Goal: Transaction & Acquisition: Purchase product/service

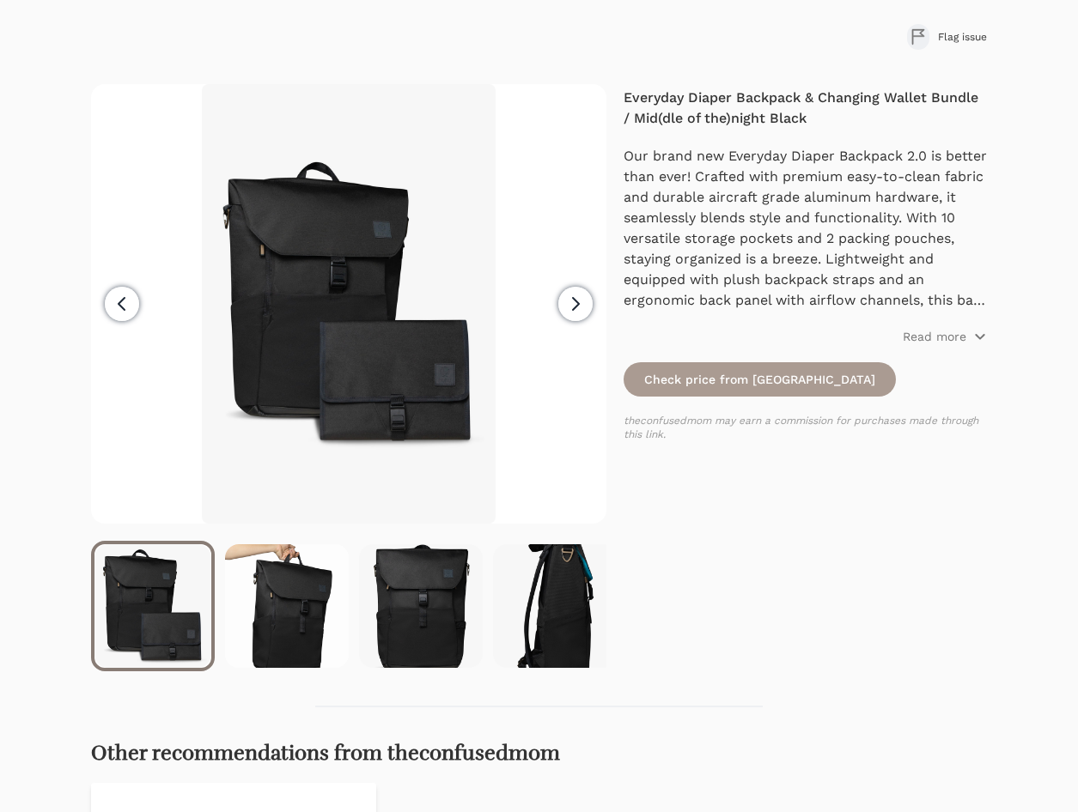
scroll to position [172, 0]
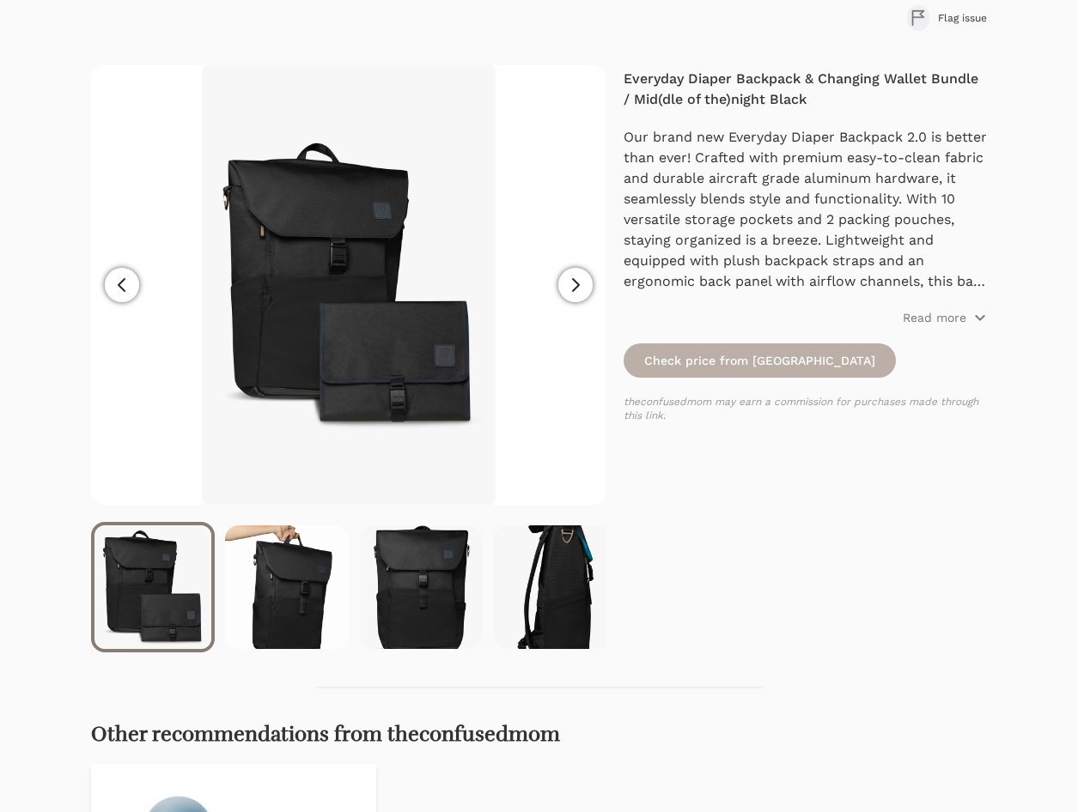
click at [671, 361] on link "Check price from [GEOGRAPHIC_DATA]" at bounding box center [759, 360] width 272 height 34
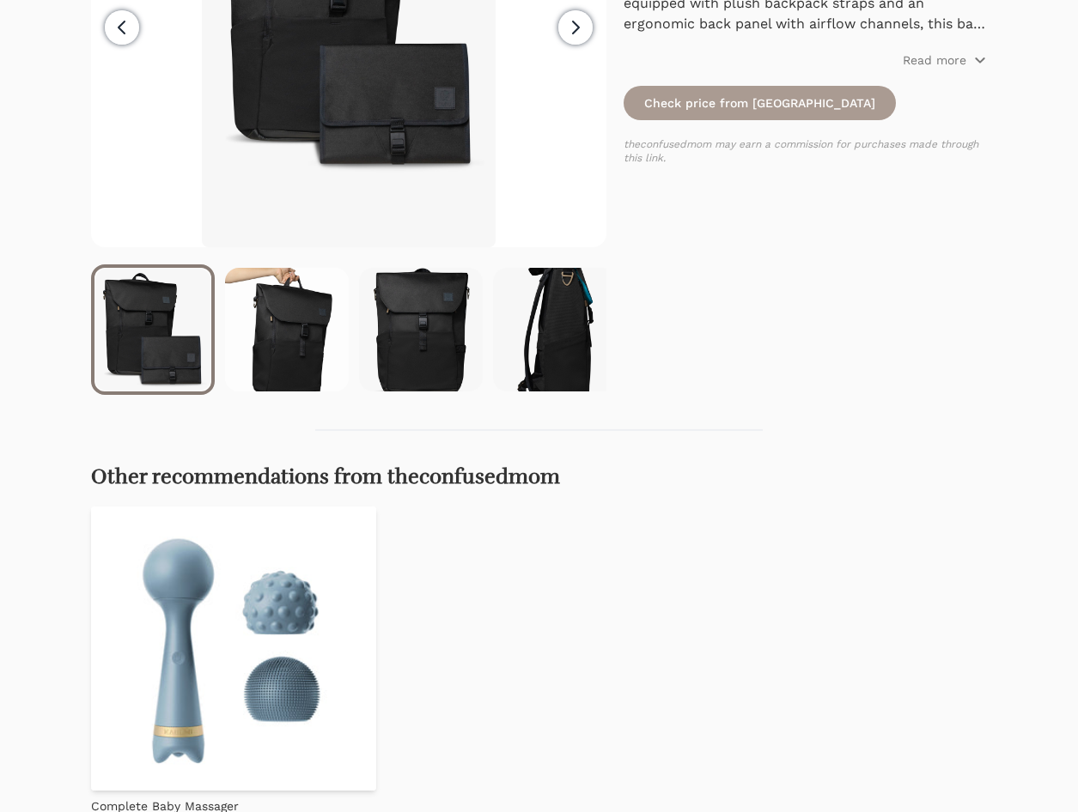
scroll to position [86, 0]
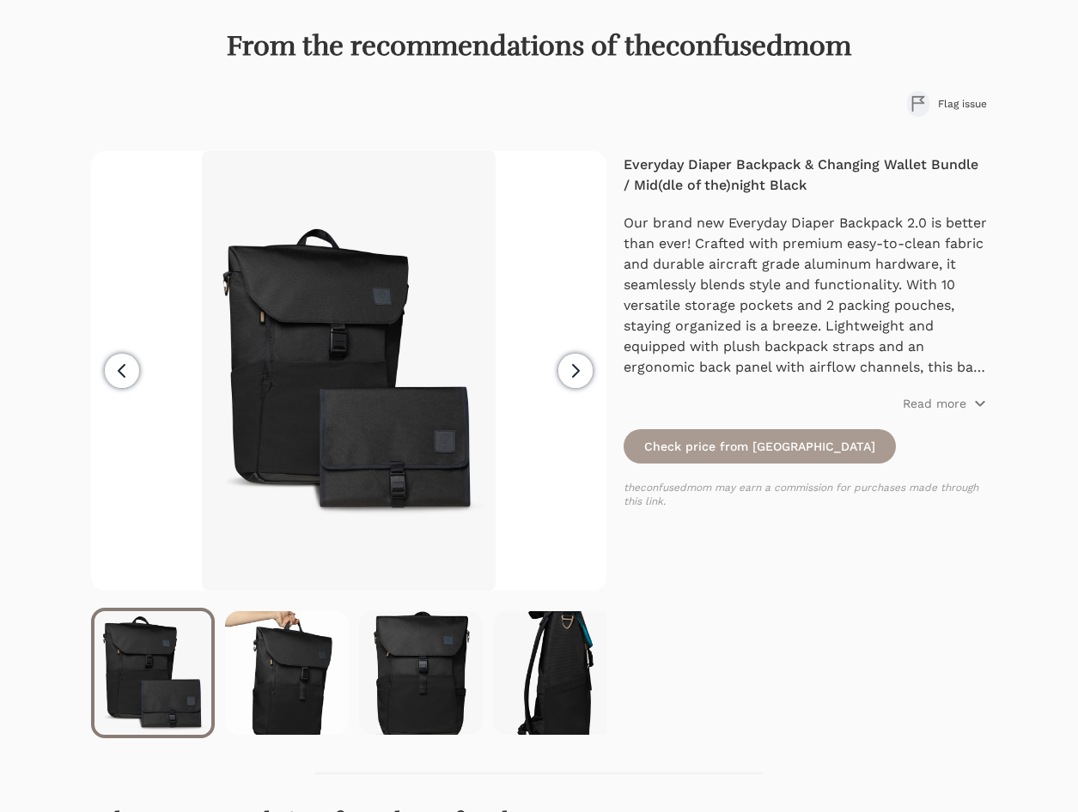
click at [585, 367] on icon "button" at bounding box center [575, 371] width 21 height 21
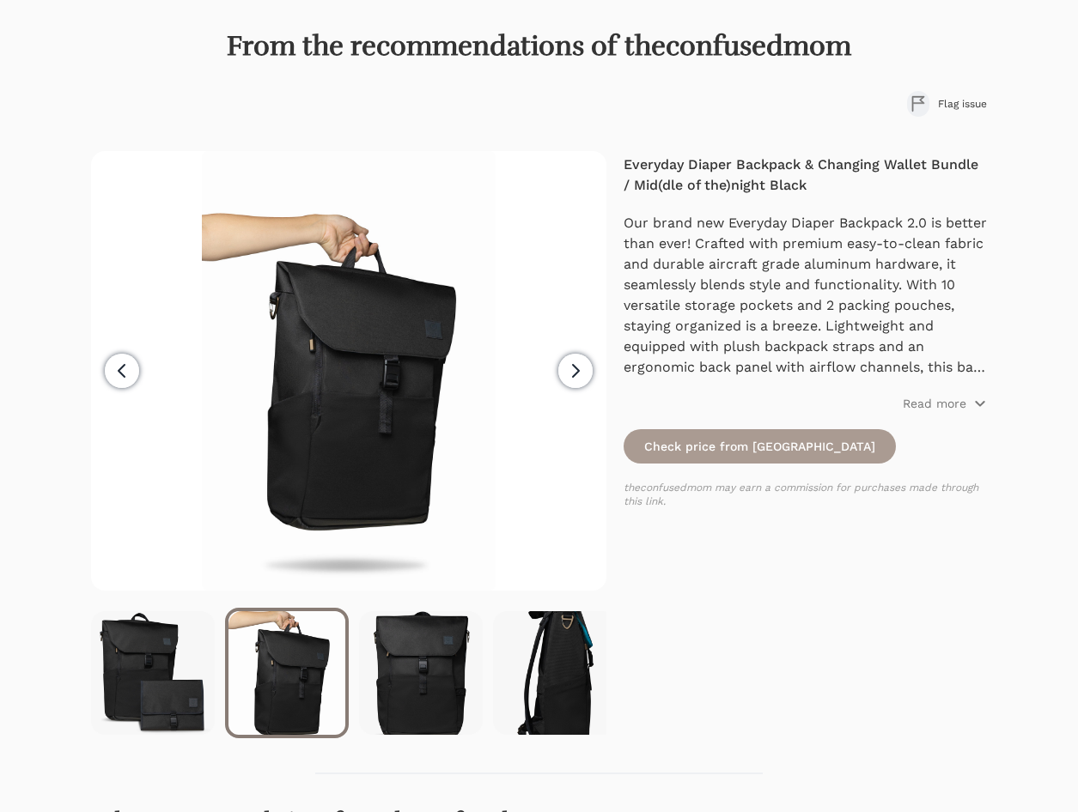
click at [585, 367] on icon "button" at bounding box center [575, 371] width 21 height 21
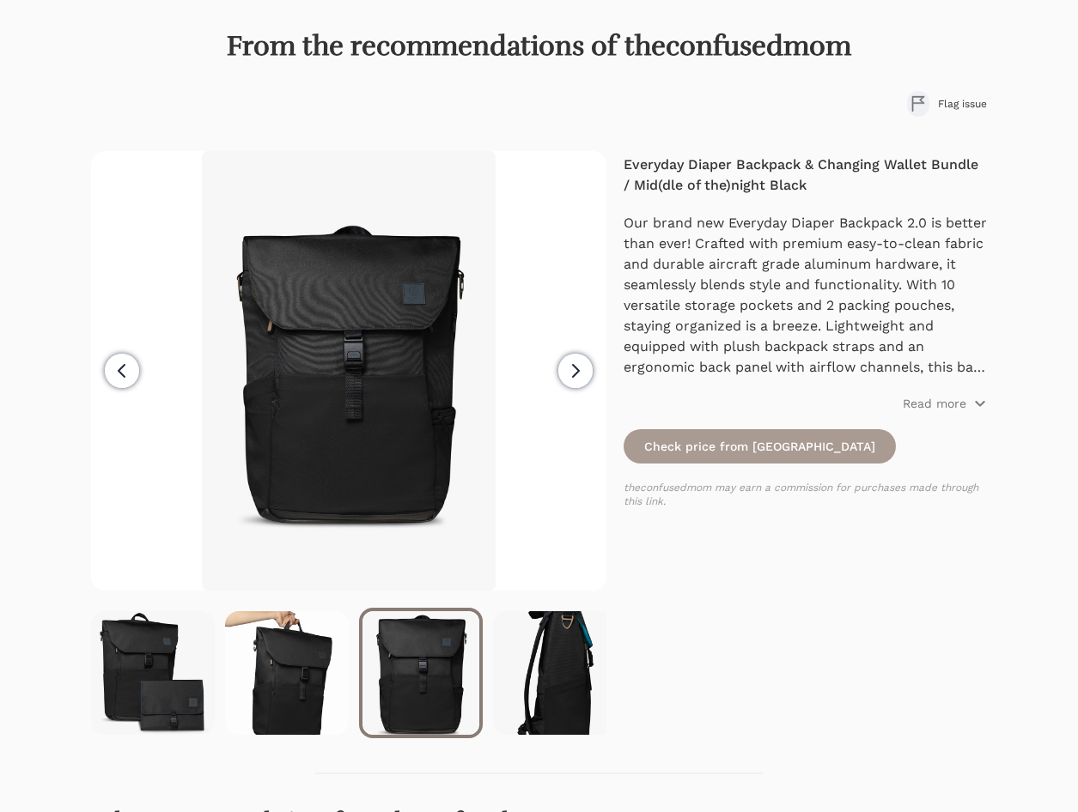
click at [585, 367] on icon "button" at bounding box center [575, 371] width 21 height 21
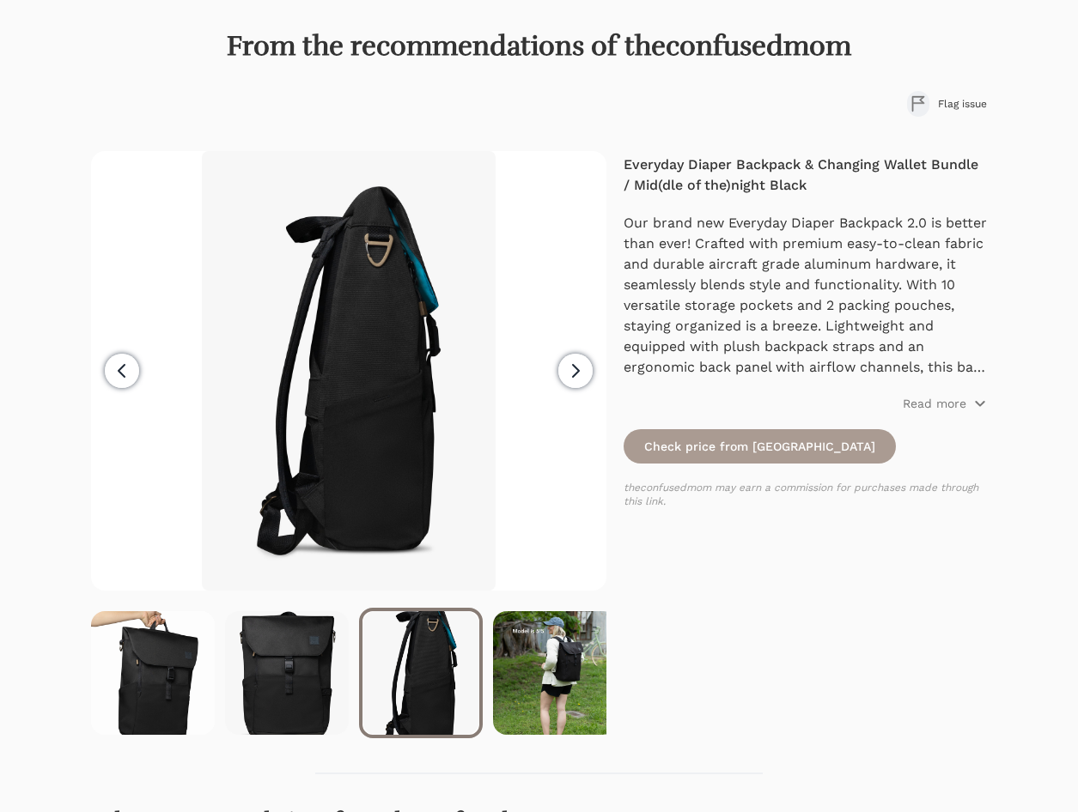
click at [585, 367] on icon "button" at bounding box center [575, 371] width 21 height 21
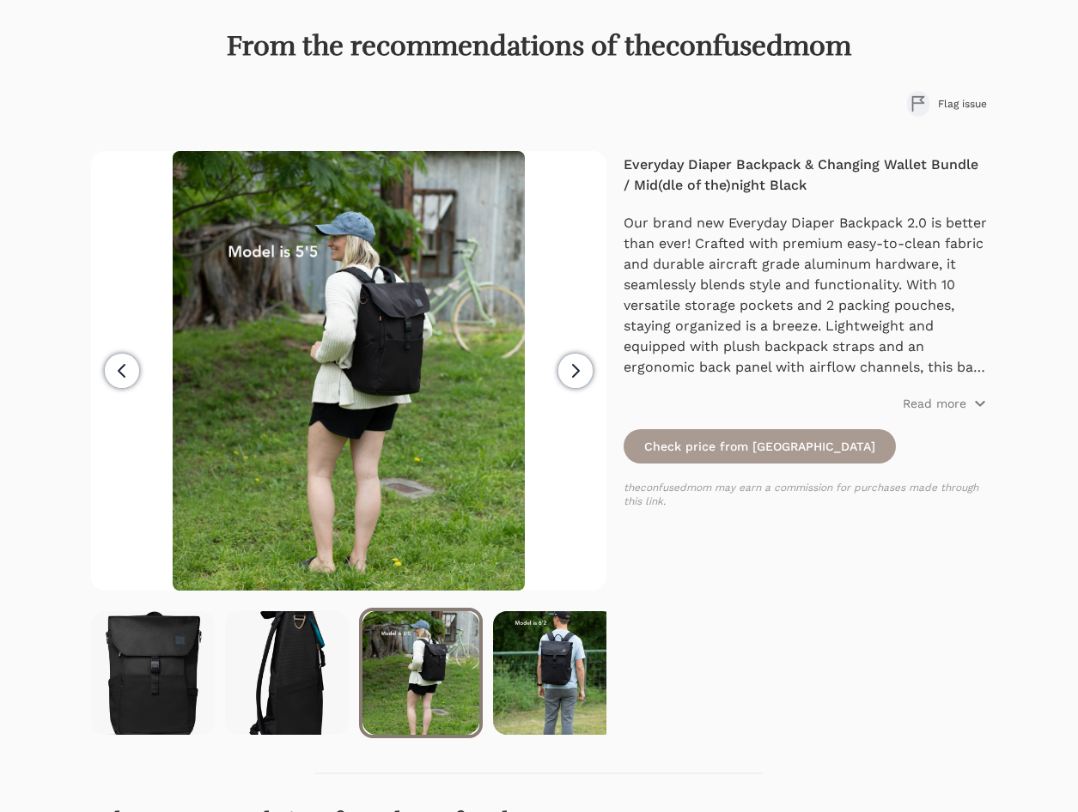
click at [585, 367] on icon "button" at bounding box center [575, 371] width 21 height 21
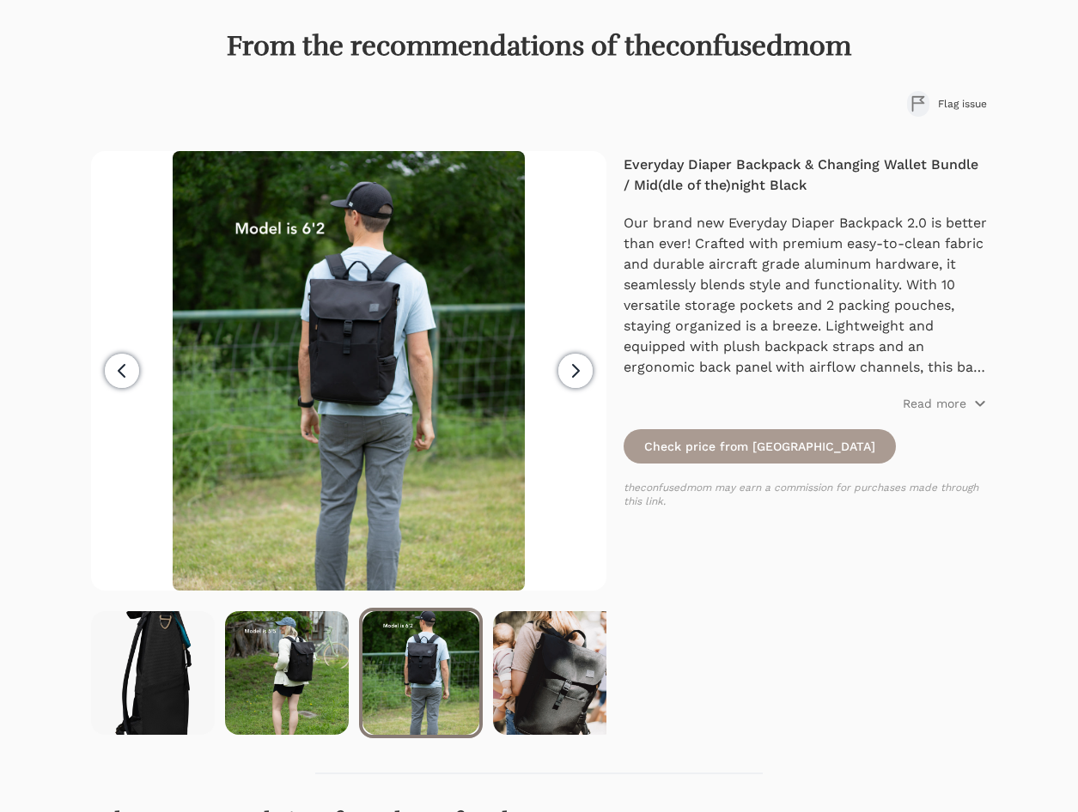
click at [585, 367] on icon "button" at bounding box center [575, 371] width 21 height 21
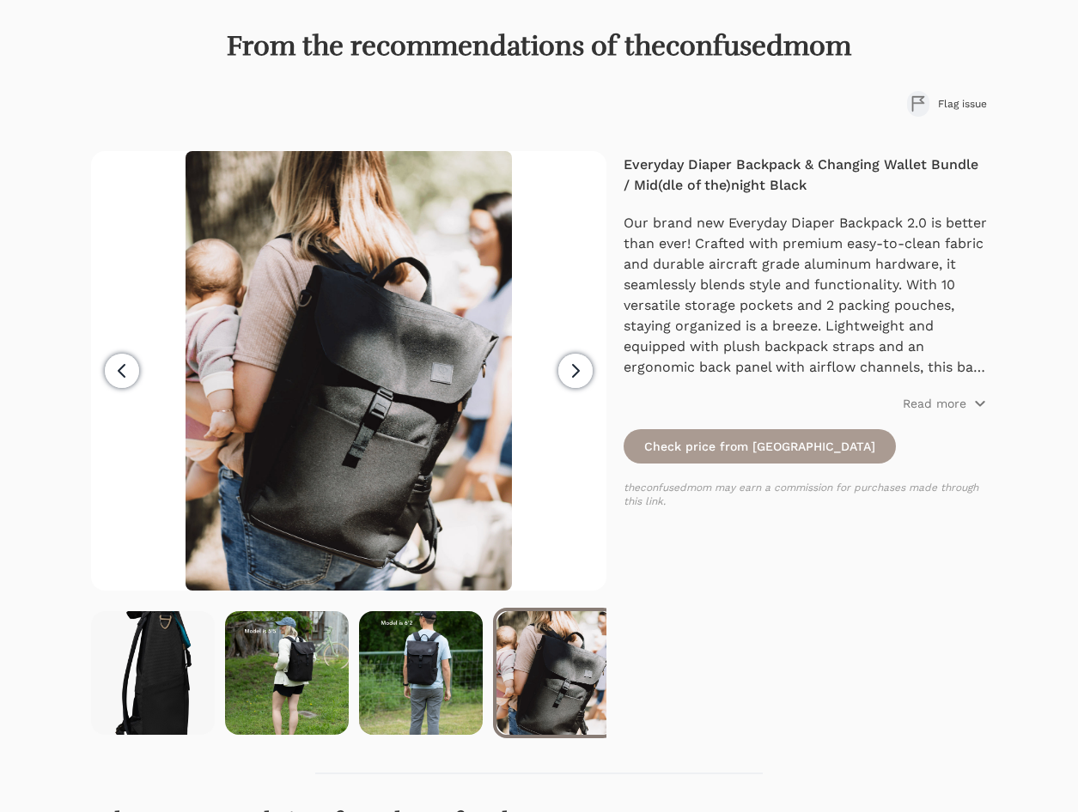
scroll to position [0, 422]
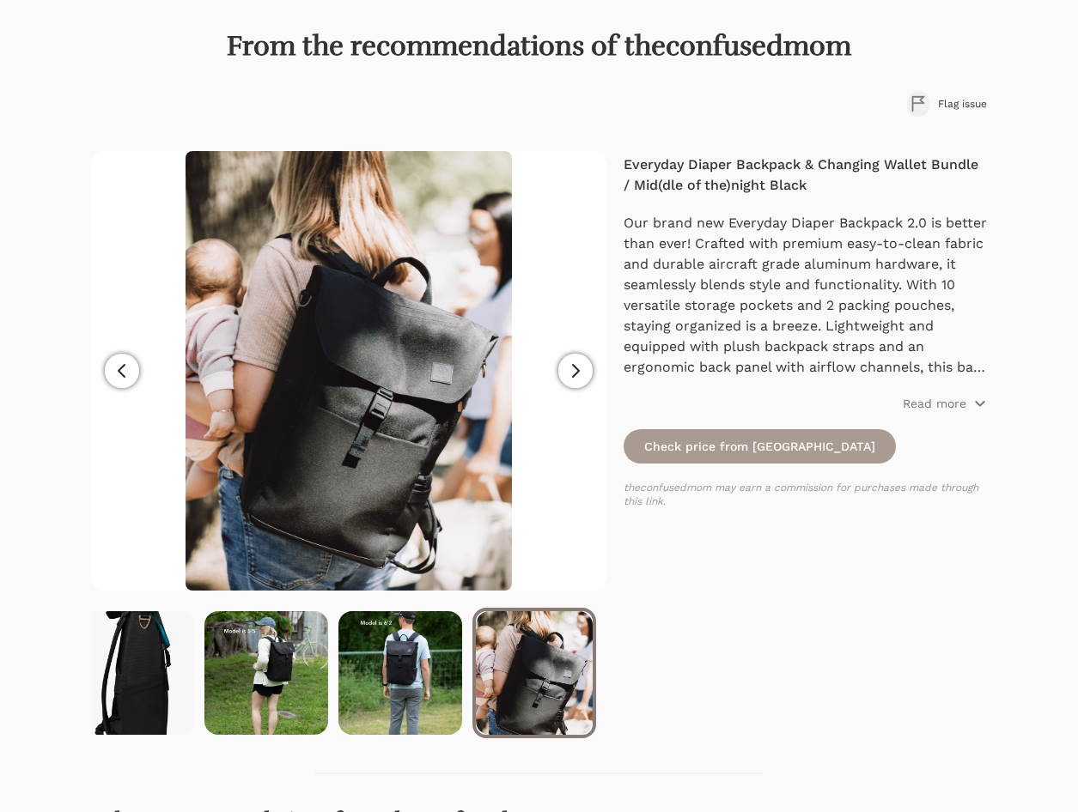
click at [585, 367] on icon "button" at bounding box center [575, 371] width 21 height 21
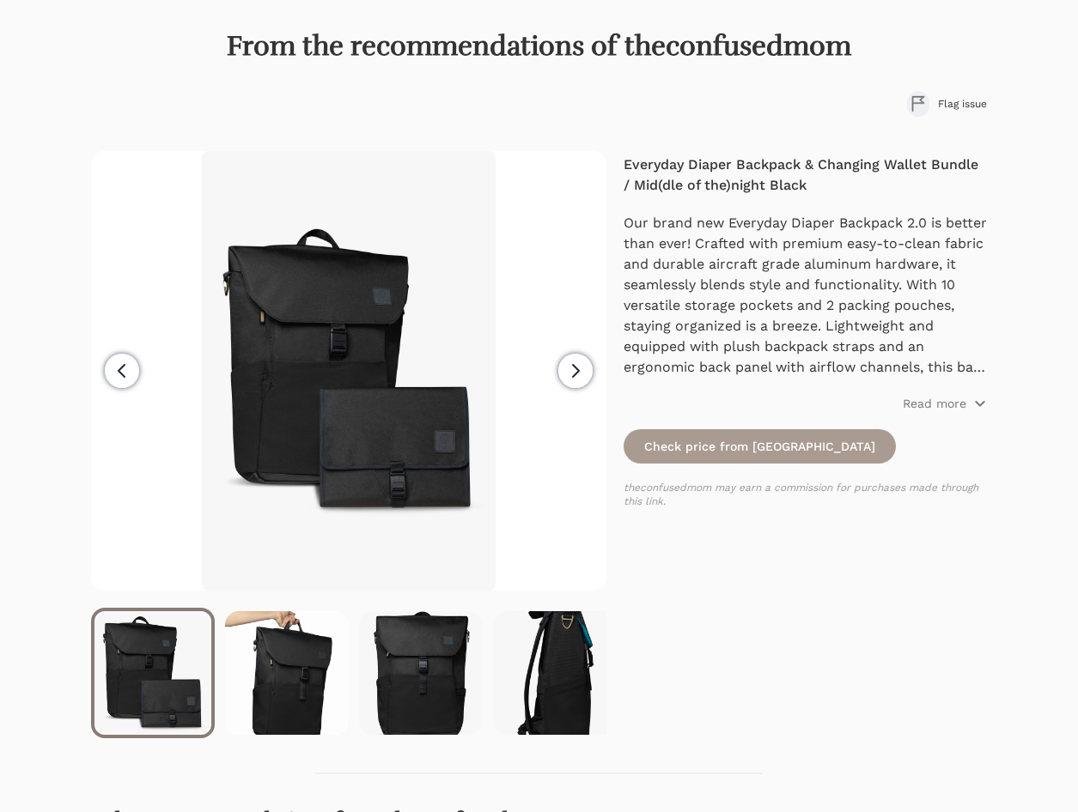
click at [585, 367] on icon "button" at bounding box center [575, 371] width 21 height 21
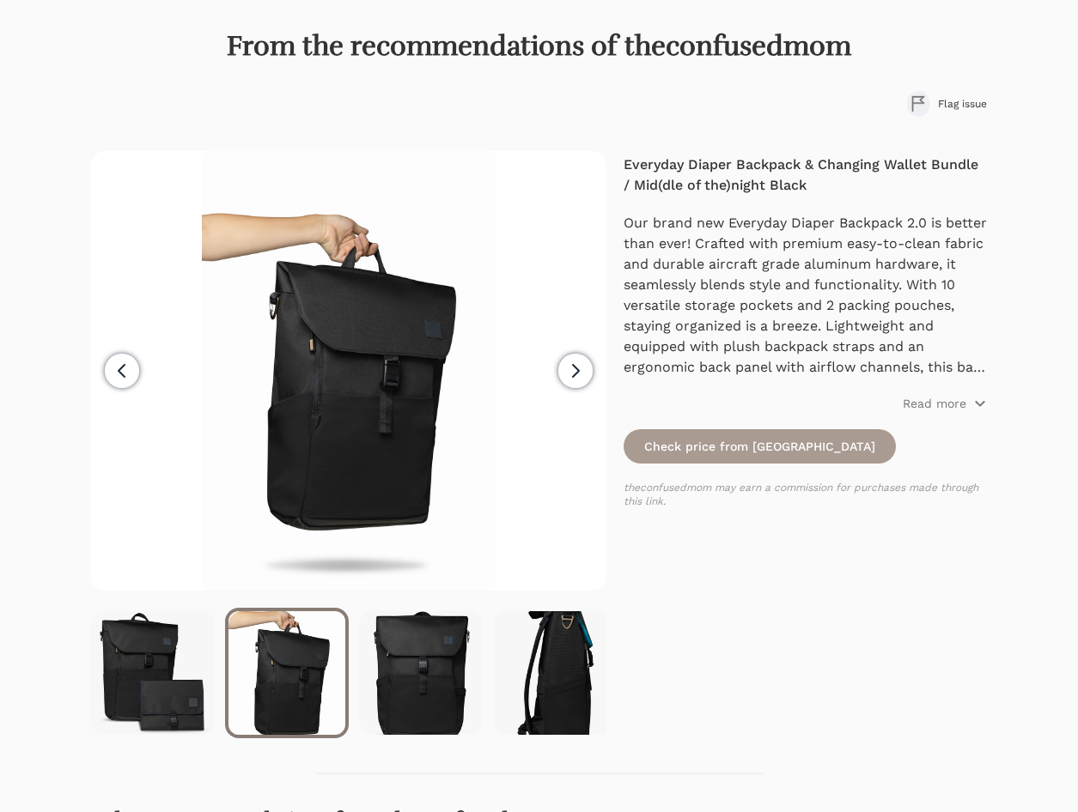
click at [585, 367] on icon "button" at bounding box center [575, 371] width 21 height 21
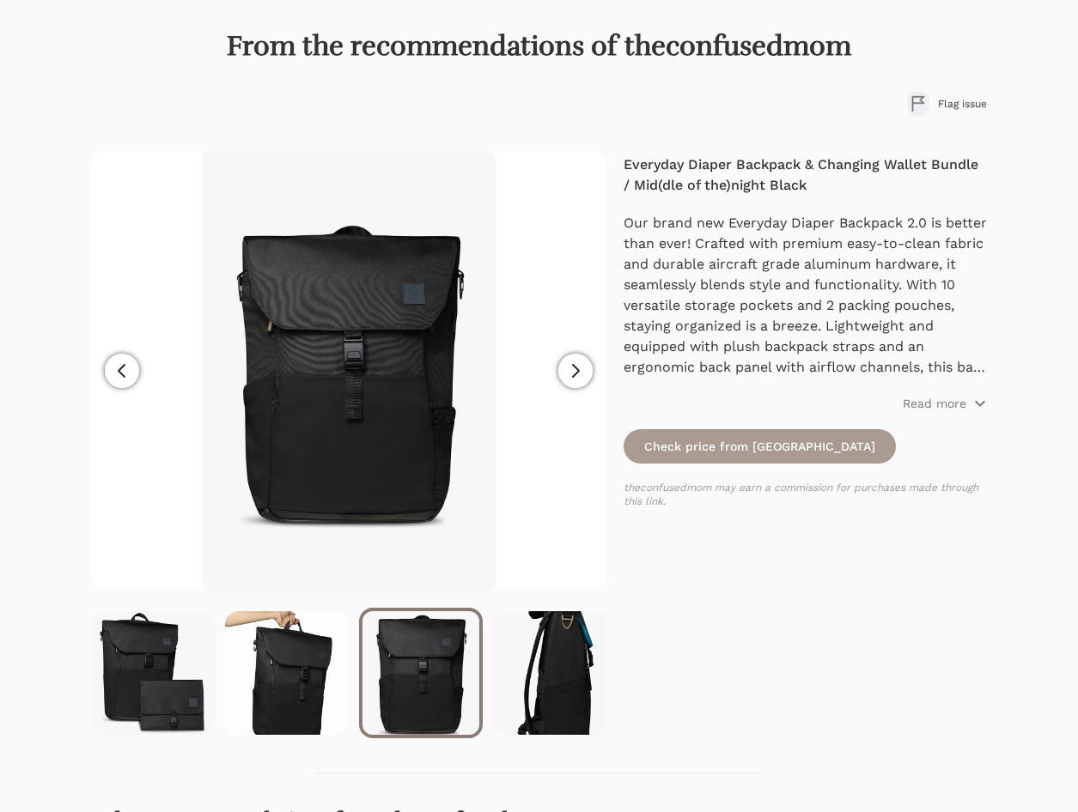
click at [585, 367] on icon "button" at bounding box center [575, 371] width 21 height 21
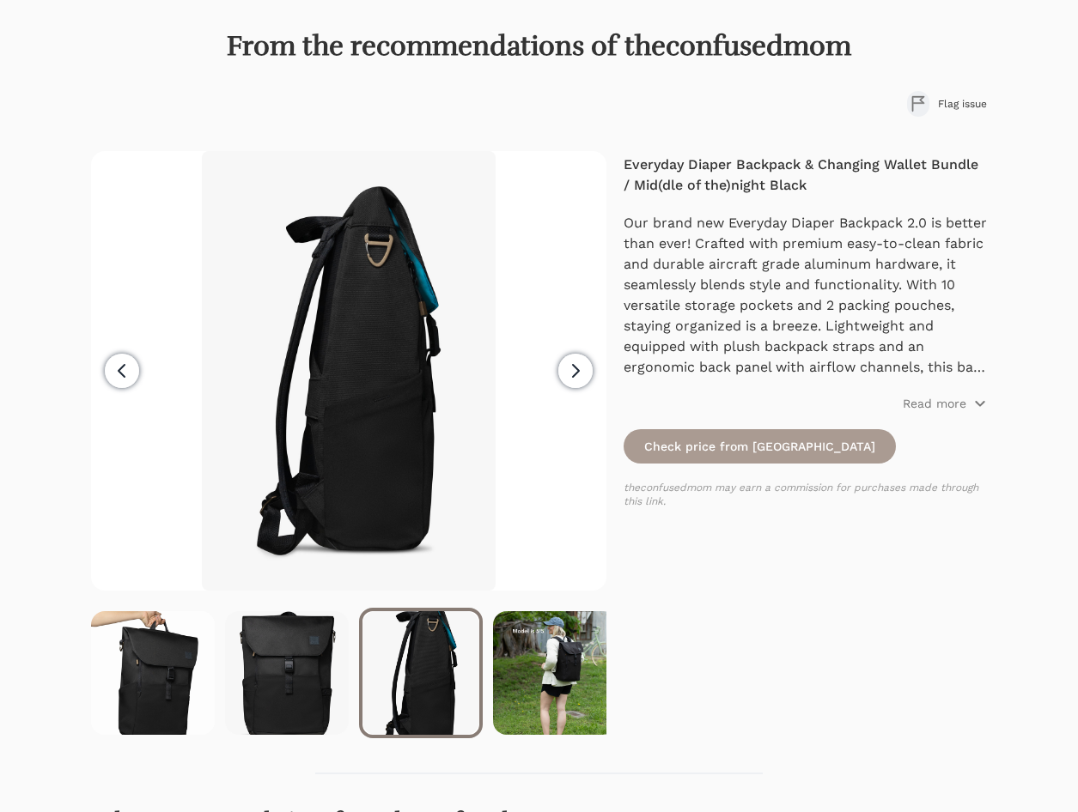
click at [585, 367] on icon "button" at bounding box center [575, 371] width 21 height 21
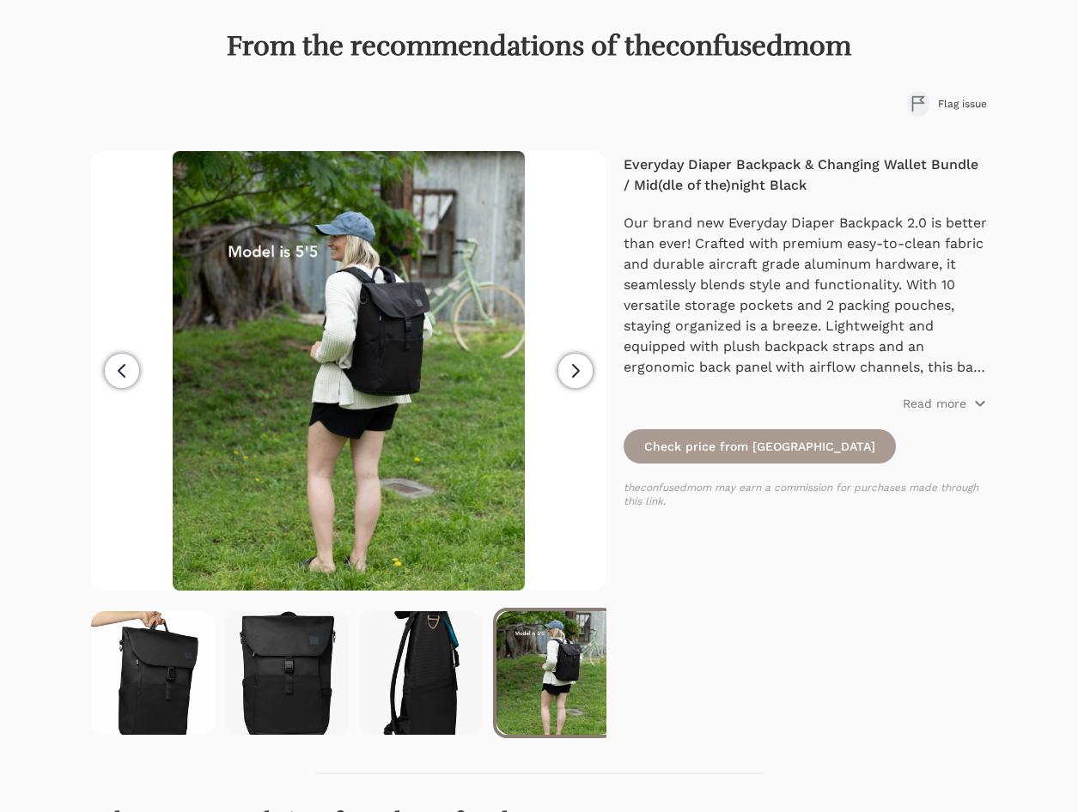
scroll to position [0, 268]
